Goal: Transaction & Acquisition: Purchase product/service

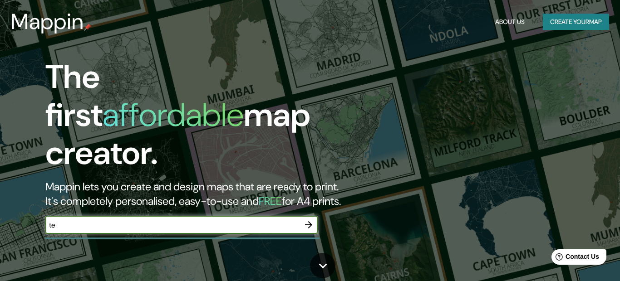
type input "t"
type input "[GEOGRAPHIC_DATA]"
click at [306, 222] on button "button" at bounding box center [309, 225] width 18 height 18
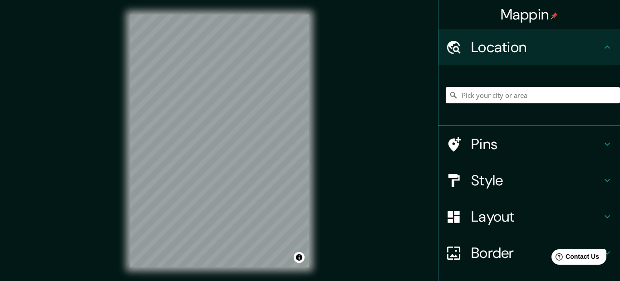
click at [292, 11] on div "© Mapbox © OpenStreetMap Improve this map" at bounding box center [219, 141] width 208 height 282
click at [365, 5] on div "Mappin Location Pins Style Layout Border Choose a border. Hint : you can make l…" at bounding box center [310, 148] width 620 height 297
click at [260, 281] on div "© Mapbox © OpenStreetMap Improve this map" at bounding box center [219, 141] width 208 height 282
click at [484, 94] on input "Pick your city or area" at bounding box center [533, 95] width 174 height 16
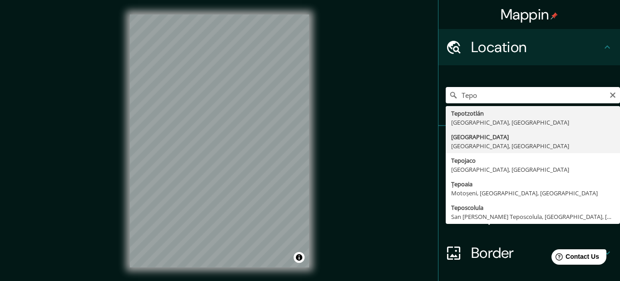
type input "[GEOGRAPHIC_DATA], [GEOGRAPHIC_DATA], [GEOGRAPHIC_DATA]"
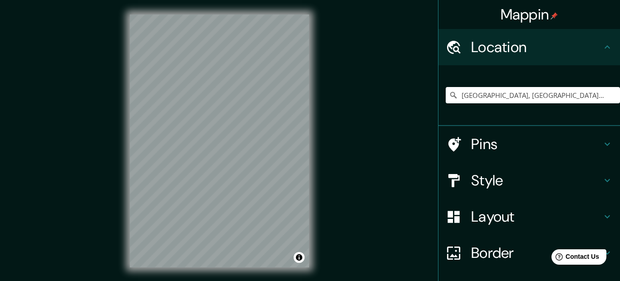
click at [517, 179] on h4 "Style" at bounding box center [536, 181] width 131 height 18
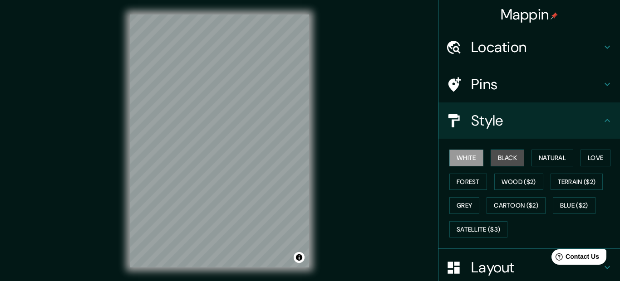
click at [500, 152] on button "Black" at bounding box center [508, 158] width 34 height 17
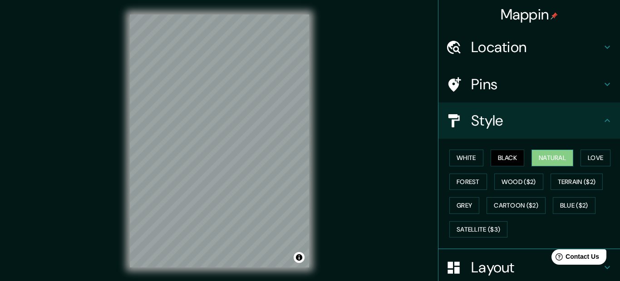
click at [553, 157] on button "Natural" at bounding box center [552, 158] width 42 height 17
click at [607, 157] on button "Love" at bounding box center [595, 158] width 30 height 17
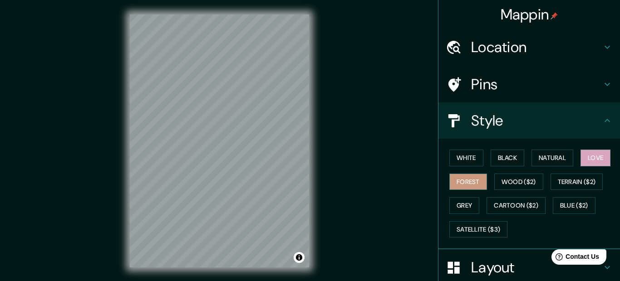
click at [477, 187] on button "Forest" at bounding box center [468, 182] width 38 height 17
click at [515, 182] on button "Wood ($2)" at bounding box center [518, 182] width 49 height 17
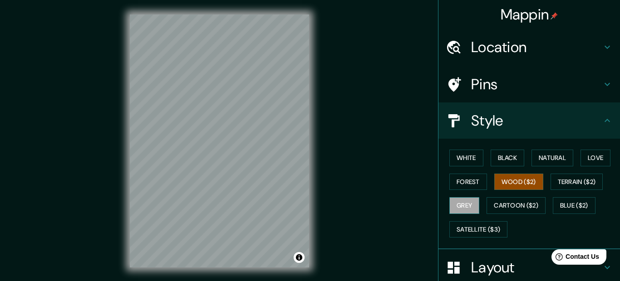
click at [464, 204] on button "Grey" at bounding box center [464, 205] width 30 height 17
click at [609, 45] on icon at bounding box center [607, 47] width 11 height 11
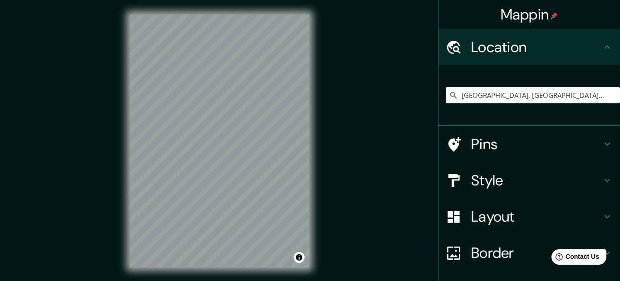
click at [598, 177] on h4 "Style" at bounding box center [536, 181] width 131 height 18
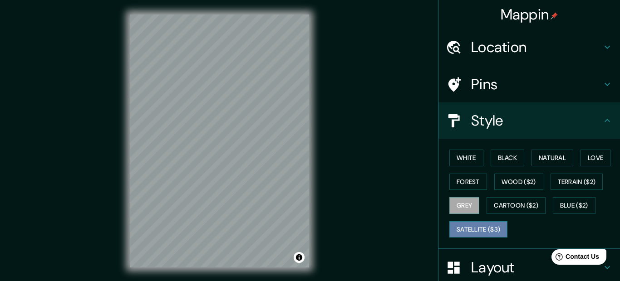
click at [488, 225] on button "Satellite ($3)" at bounding box center [478, 229] width 58 height 17
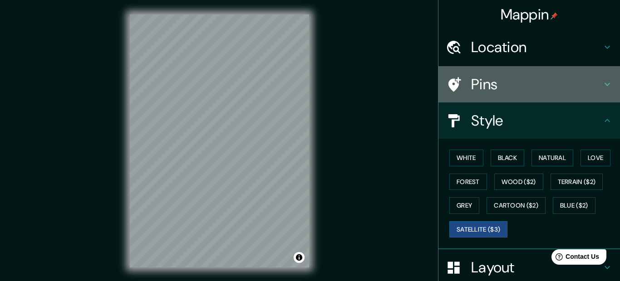
click at [565, 77] on h4 "Pins" at bounding box center [536, 84] width 131 height 18
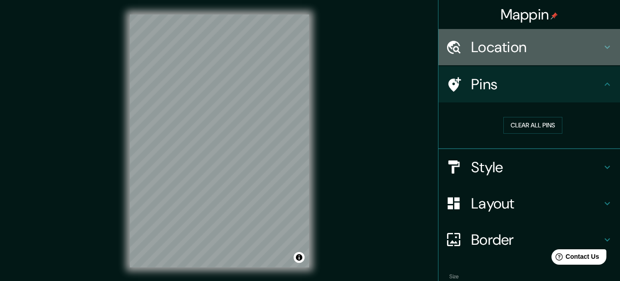
click at [580, 63] on div "Location" at bounding box center [529, 47] width 182 height 36
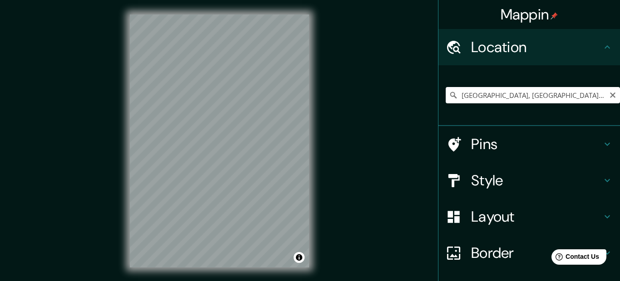
scroll to position [66, 0]
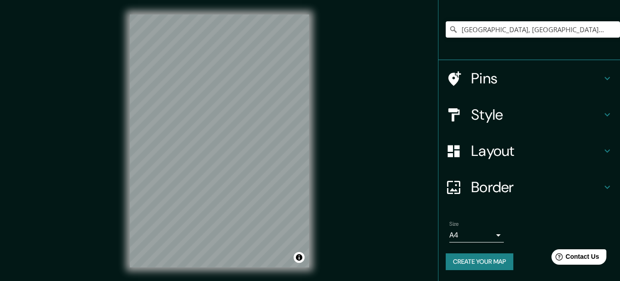
click at [582, 152] on h4 "Layout" at bounding box center [536, 151] width 131 height 18
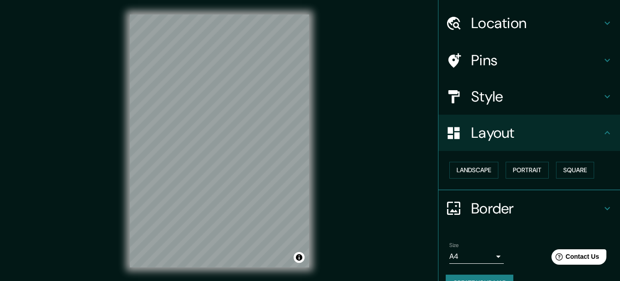
scroll to position [20, 0]
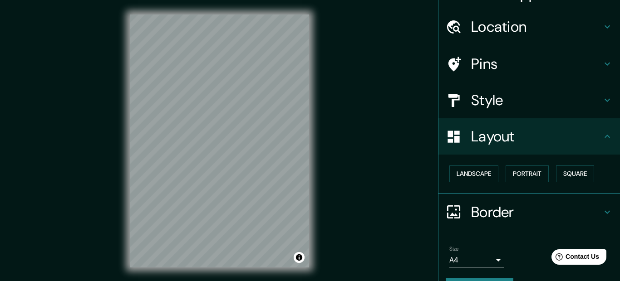
click at [585, 208] on h4 "Border" at bounding box center [536, 212] width 131 height 18
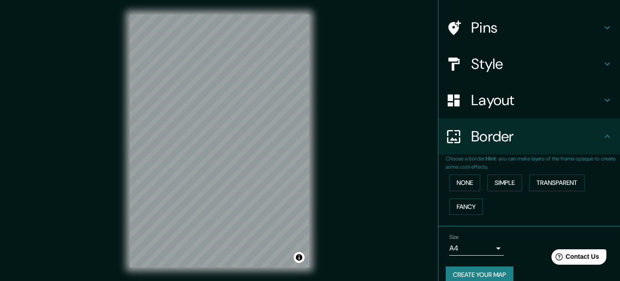
scroll to position [70, 0]
